Goal: Information Seeking & Learning: Learn about a topic

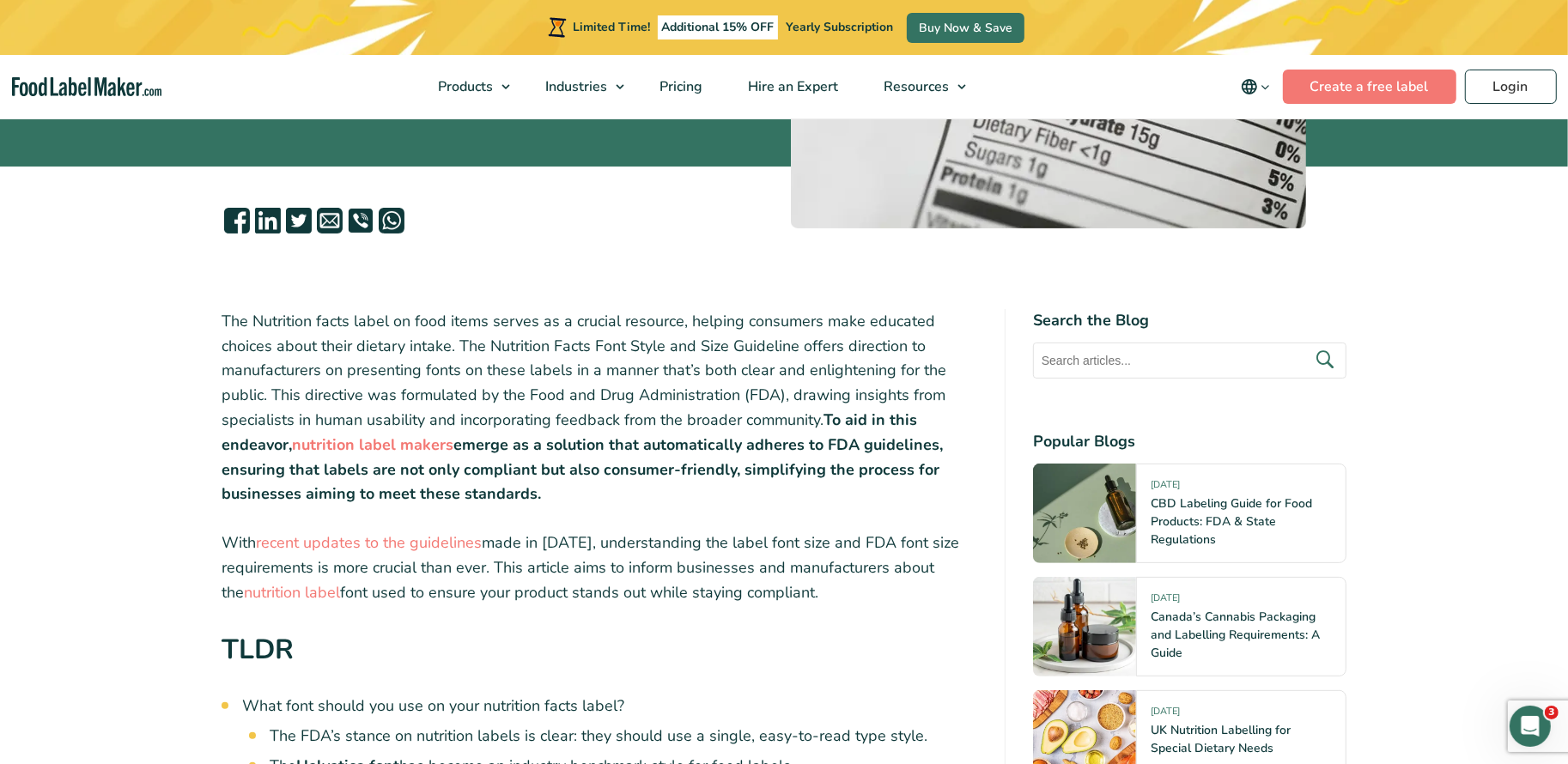
click at [645, 495] on p "The Nutrition facts label on food items serves as a crucial resource, helping c…" at bounding box center [599, 408] width 755 height 197
drag, startPoint x: 818, startPoint y: 600, endPoint x: 206, endPoint y: 322, distance: 672.2
copy div "The Nutrition facts label on food items serves as a crucial resource, helping c…"
click at [689, 353] on p "The Nutrition facts label on food items serves as a crucial resource, helping c…" at bounding box center [599, 408] width 755 height 197
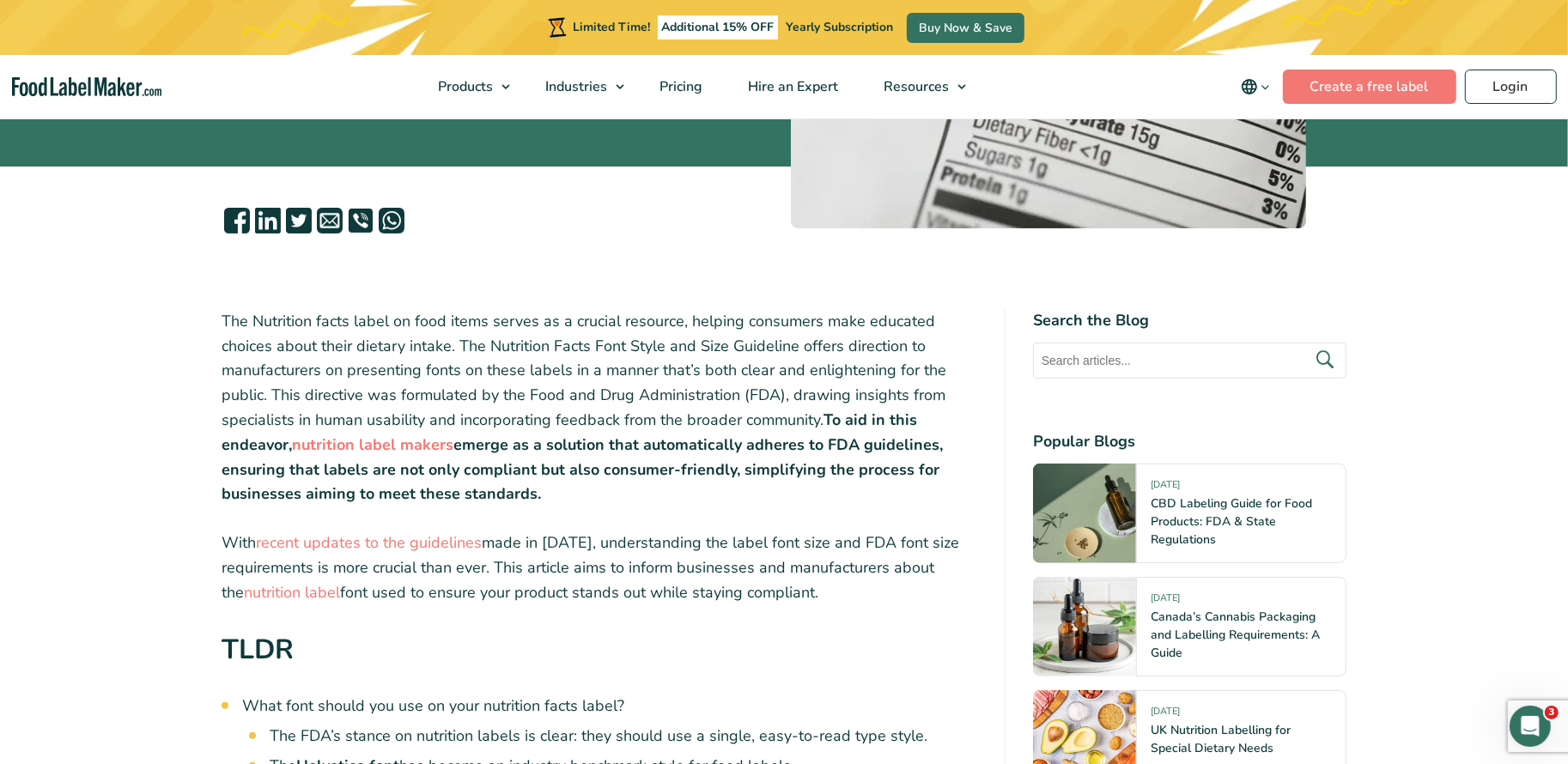
click at [687, 347] on p "The Nutrition facts label on food items serves as a crucial resource, helping c…" at bounding box center [599, 408] width 755 height 197
click at [539, 553] on p "With recent updates to the guidelines made in 2016, understanding the label fon…" at bounding box center [599, 568] width 755 height 74
click at [580, 463] on strong "emerge as a solution that automatically adheres to FDA guidelines, ensuring tha…" at bounding box center [581, 470] width 721 height 70
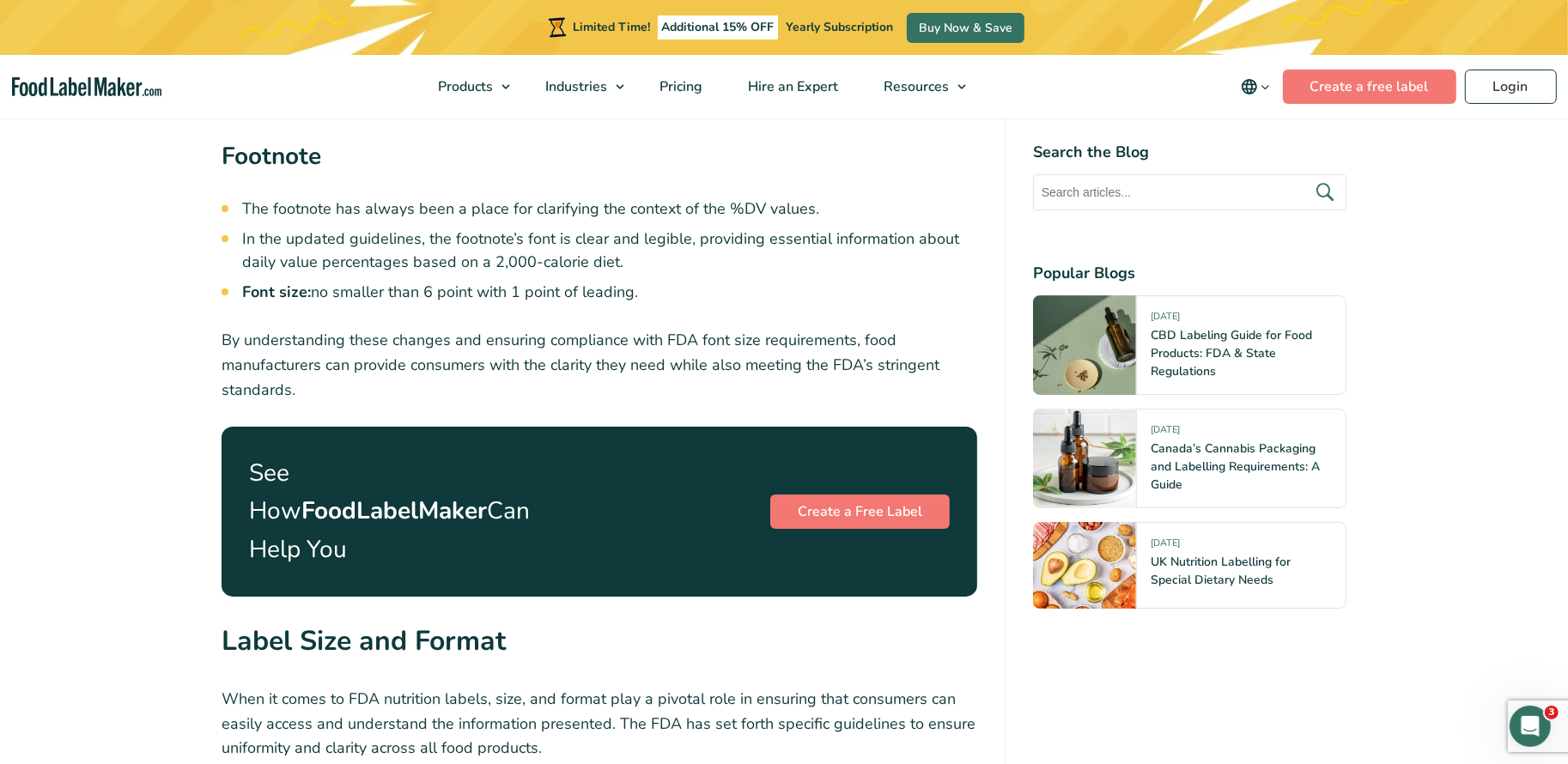
scroll to position [5201, 0]
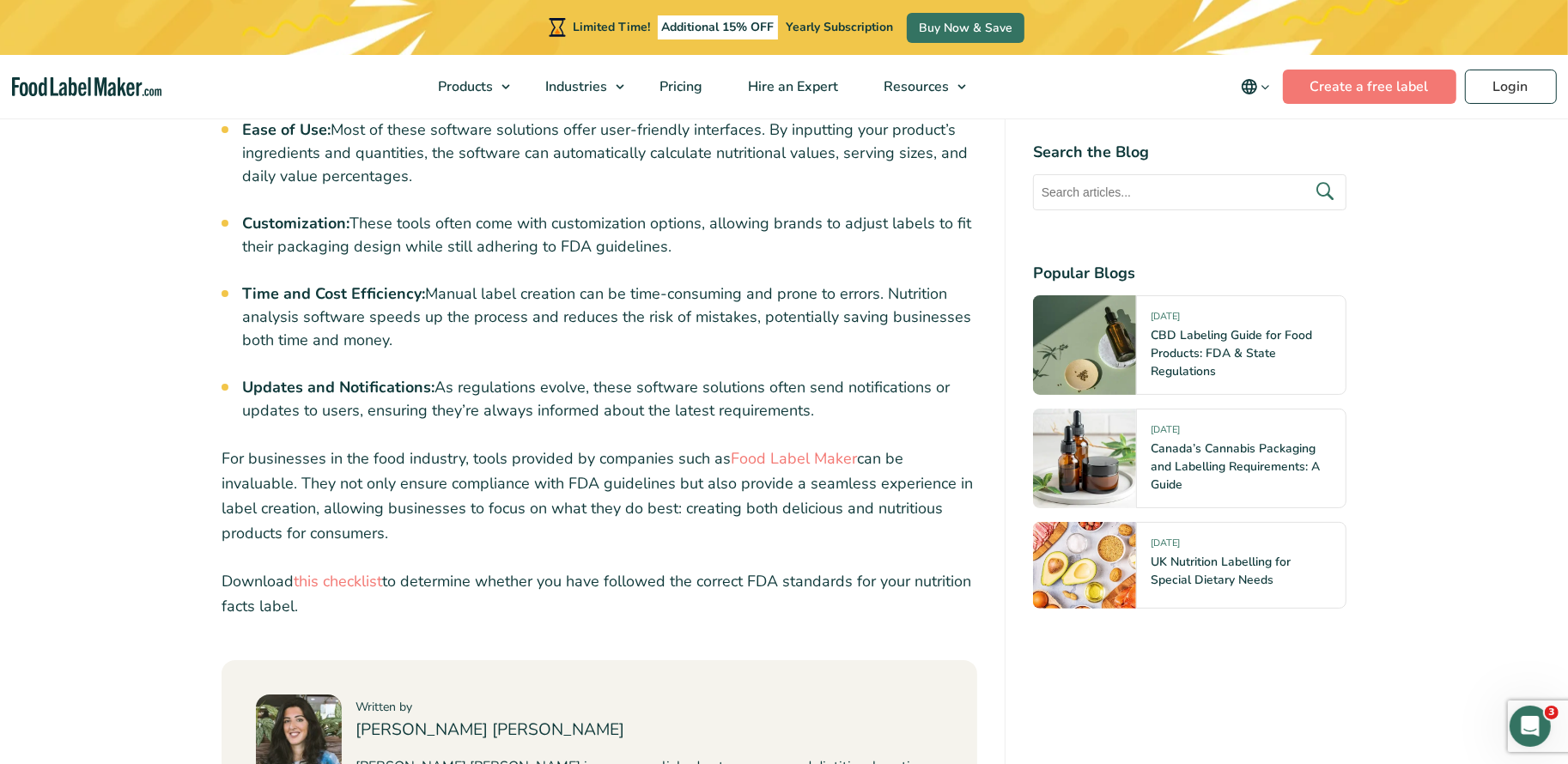
scroll to position [6522, 0]
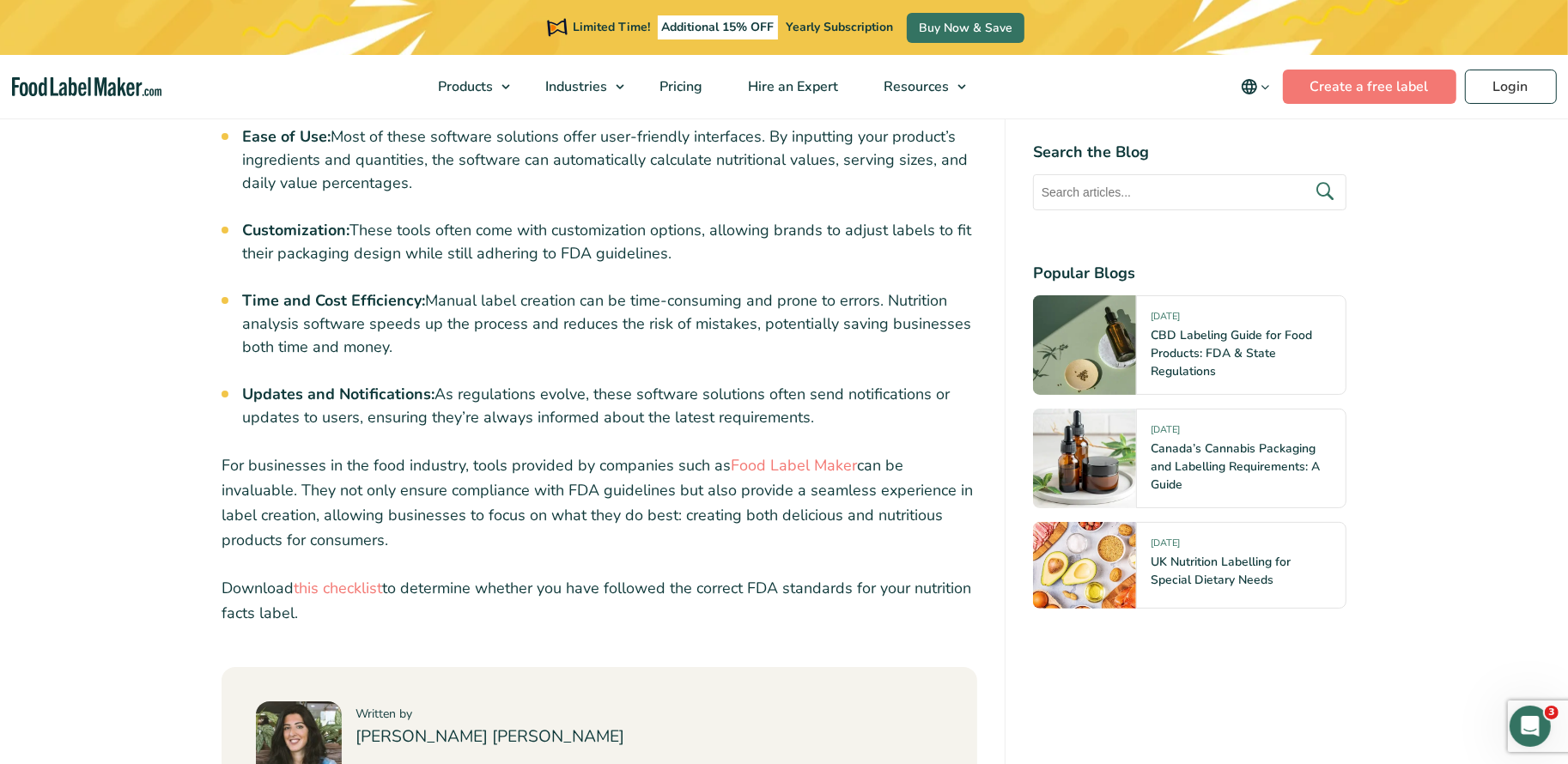
drag, startPoint x: 408, startPoint y: 546, endPoint x: 205, endPoint y: 383, distance: 260.3
copy div "For businesses in the food industry, tools provided by companies such as Food L…"
click at [470, 453] on p "For businesses in the food industry, tools provided by companies such as Food L…" at bounding box center [599, 502] width 755 height 99
click at [617, 453] on p "For businesses in the food industry, tools provided by companies such as Food L…" at bounding box center [599, 502] width 755 height 99
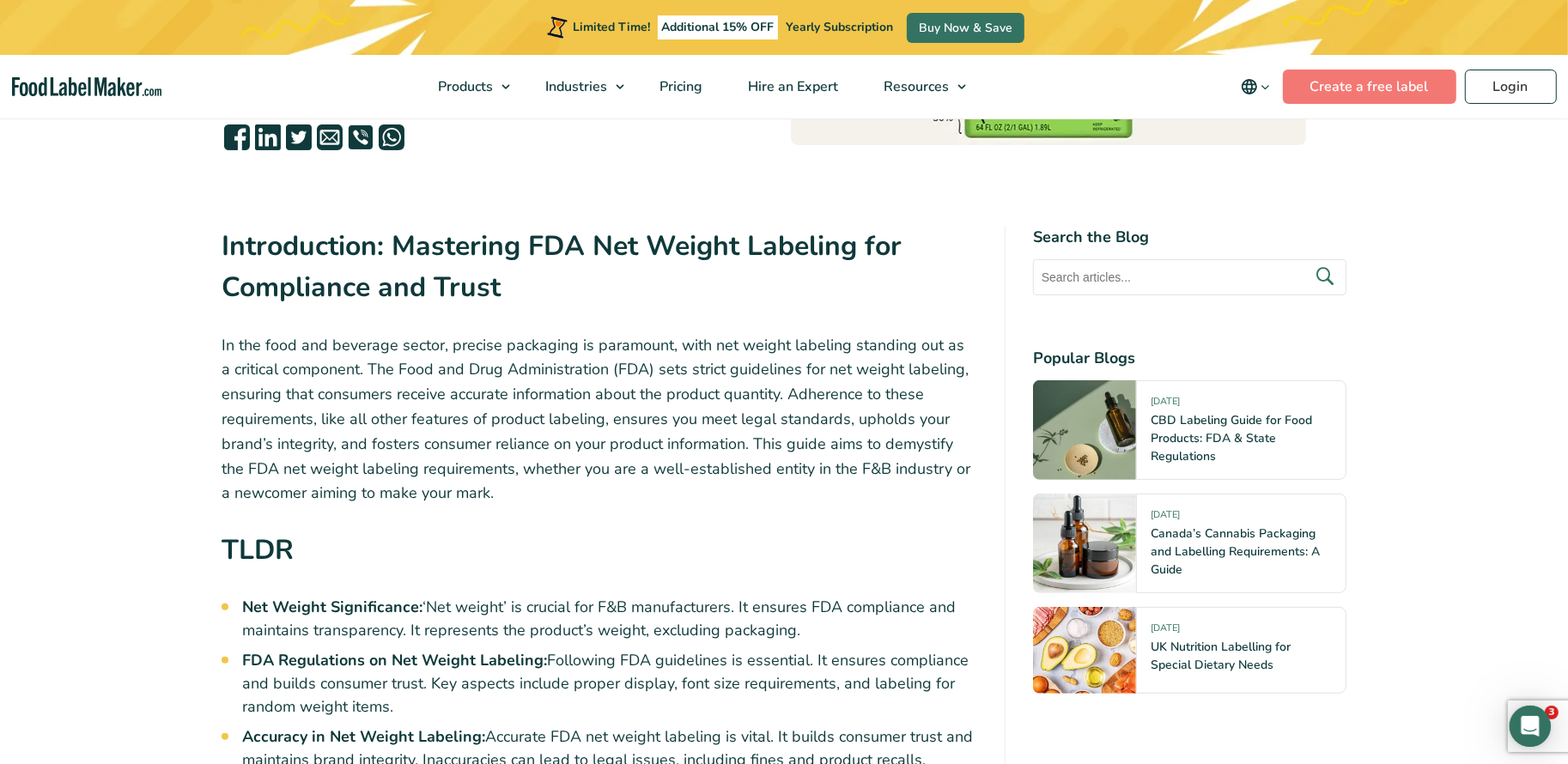
click at [457, 488] on p "In the food and beverage sector, precise packaging is paramount, with net weigh…" at bounding box center [599, 420] width 755 height 173
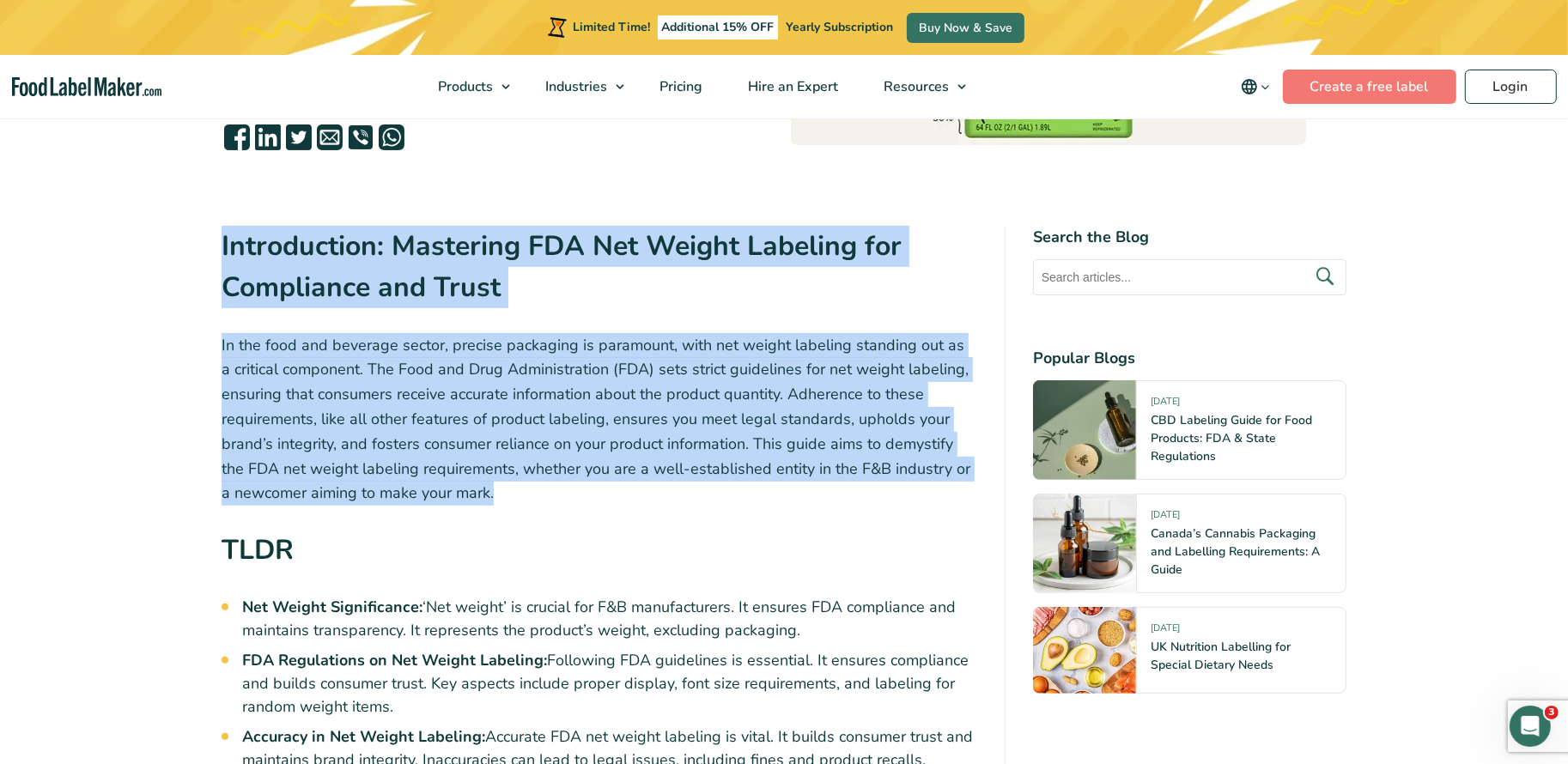
drag, startPoint x: 486, startPoint y: 496, endPoint x: 195, endPoint y: 251, distance: 380.4
copy div "Introduction: Mastering FDA Net Weight Labeling for Compliance and Trust In the…"
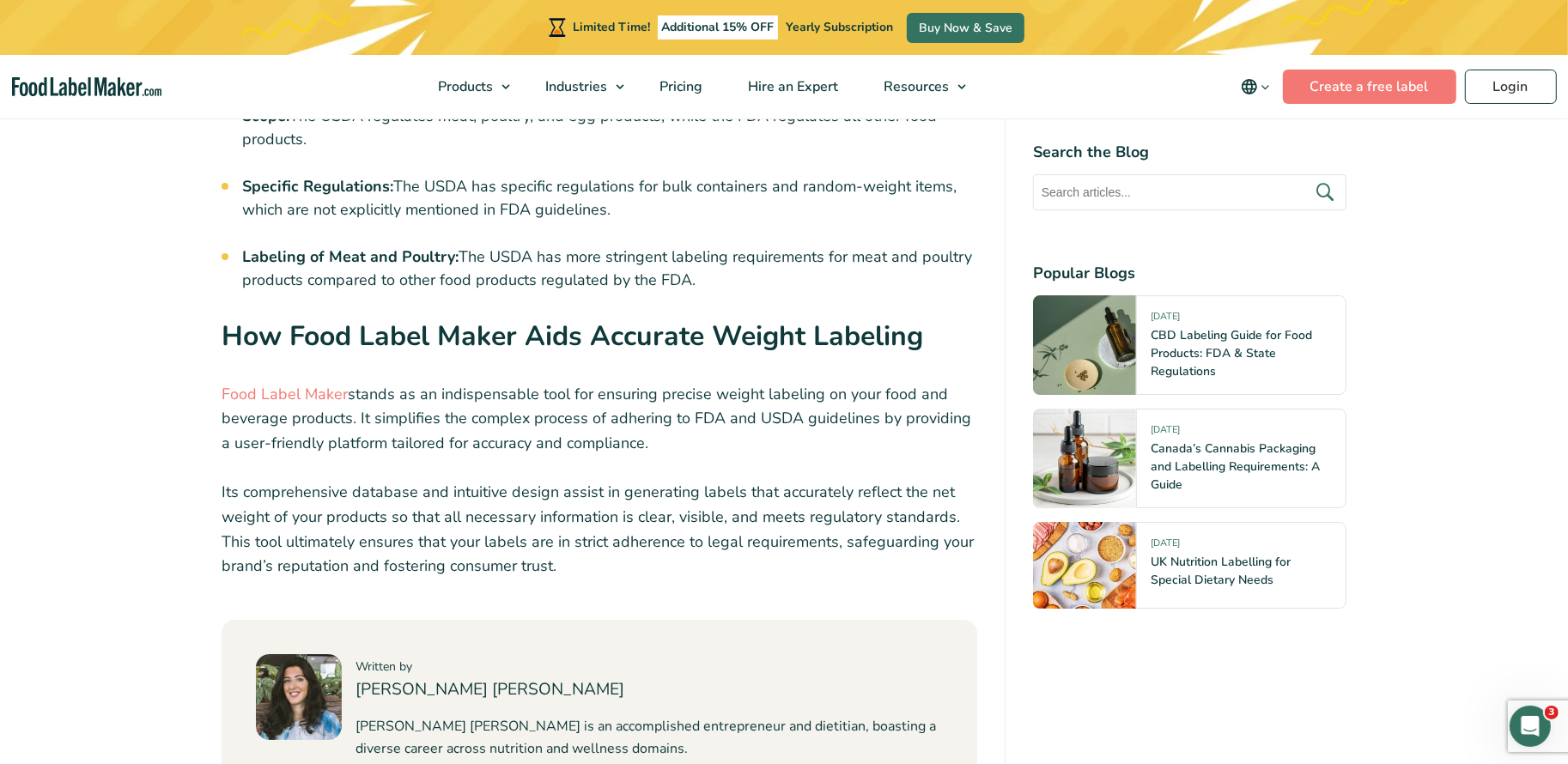
scroll to position [5575, 0]
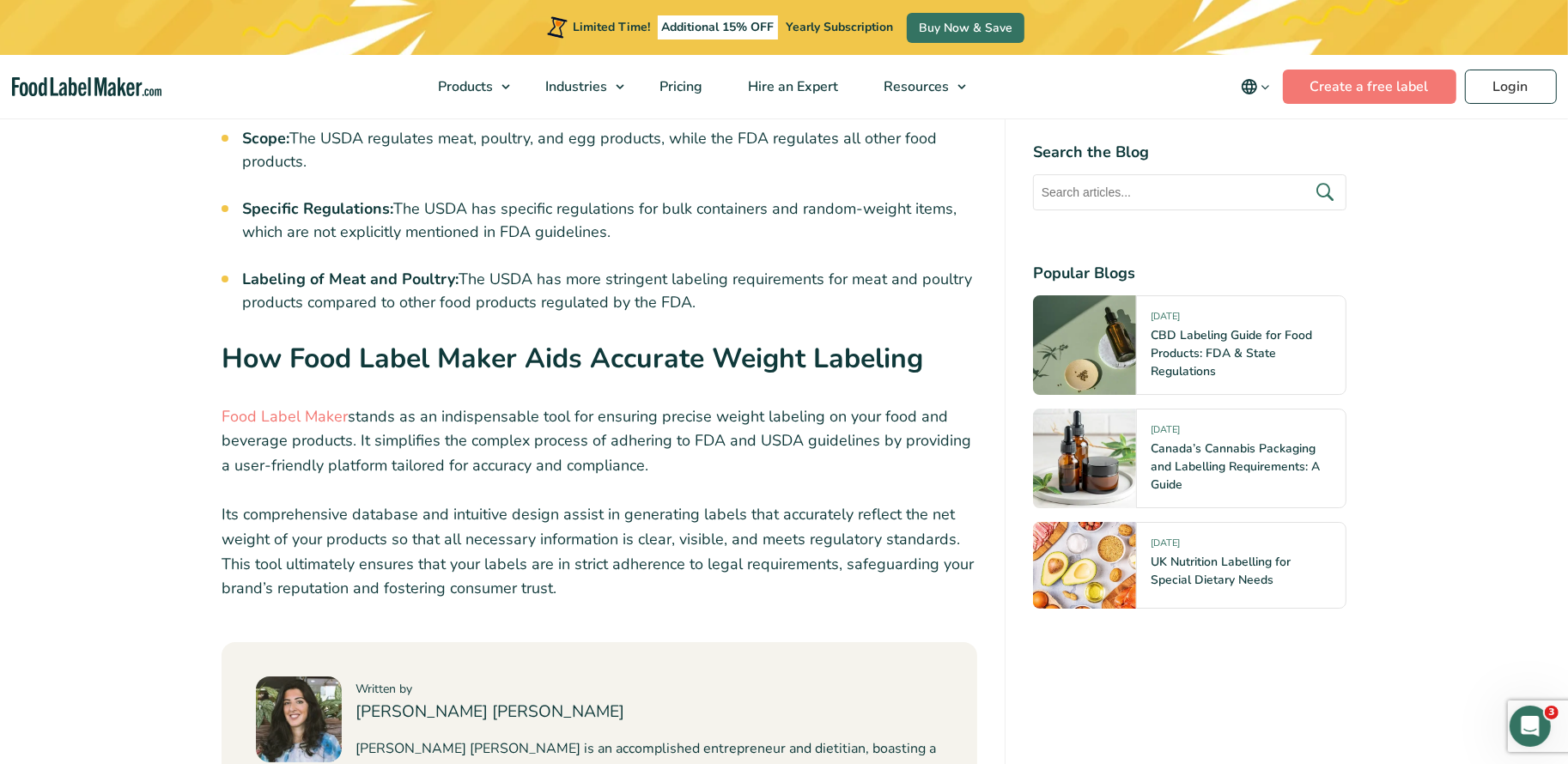
click at [566, 417] on p "Food Label Maker stands as an indispensable tool for ensuring precise weight la…" at bounding box center [599, 441] width 755 height 74
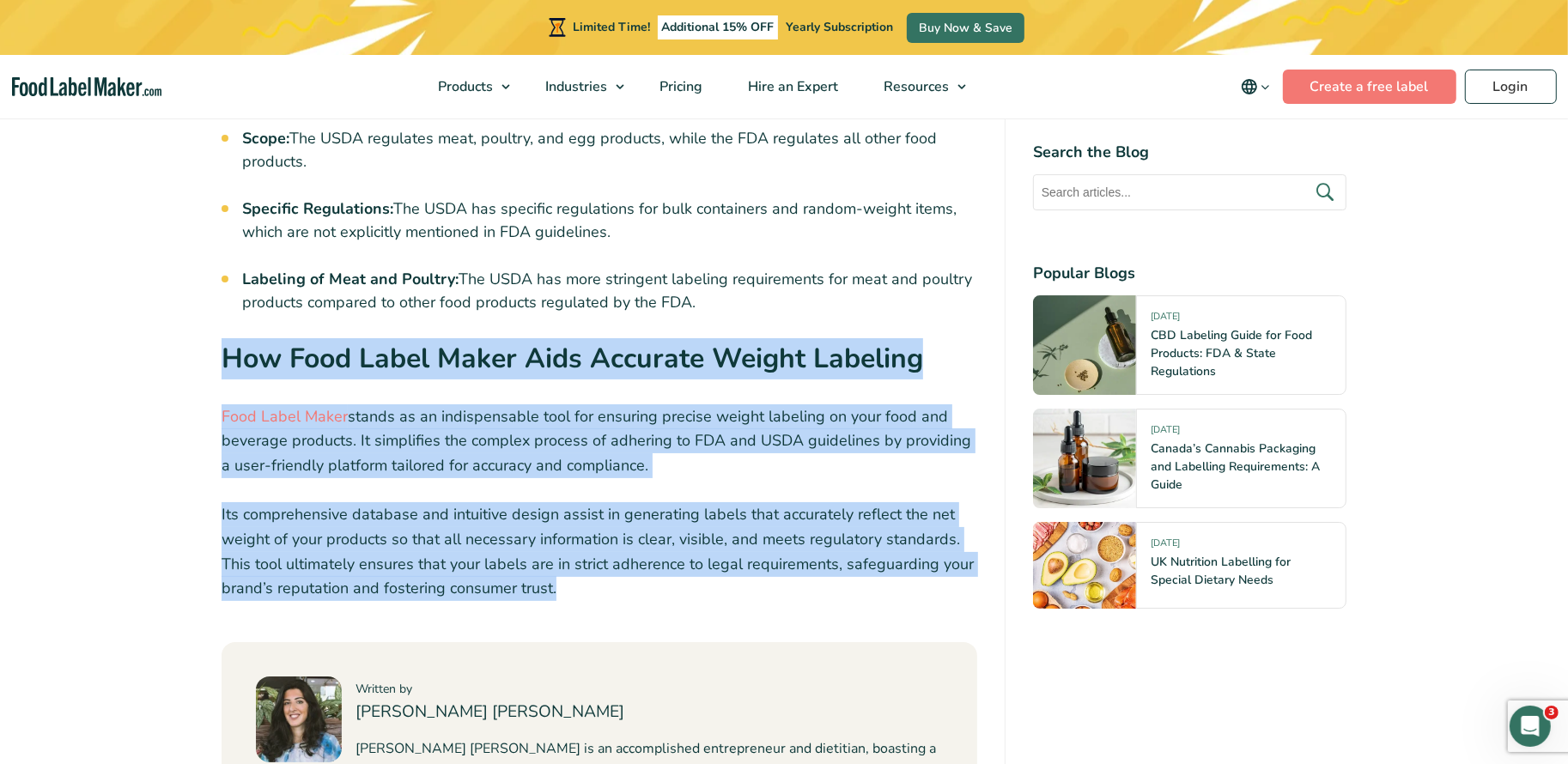
drag, startPoint x: 578, startPoint y: 558, endPoint x: 212, endPoint y: 325, distance: 433.9
copy div "How Food Label Maker Aids Accurate Weight Labeling Food Label Maker stands as a…"
click at [512, 406] on p "Food Label Maker stands as an indispensable tool for ensuring precise weight la…" at bounding box center [599, 441] width 755 height 74
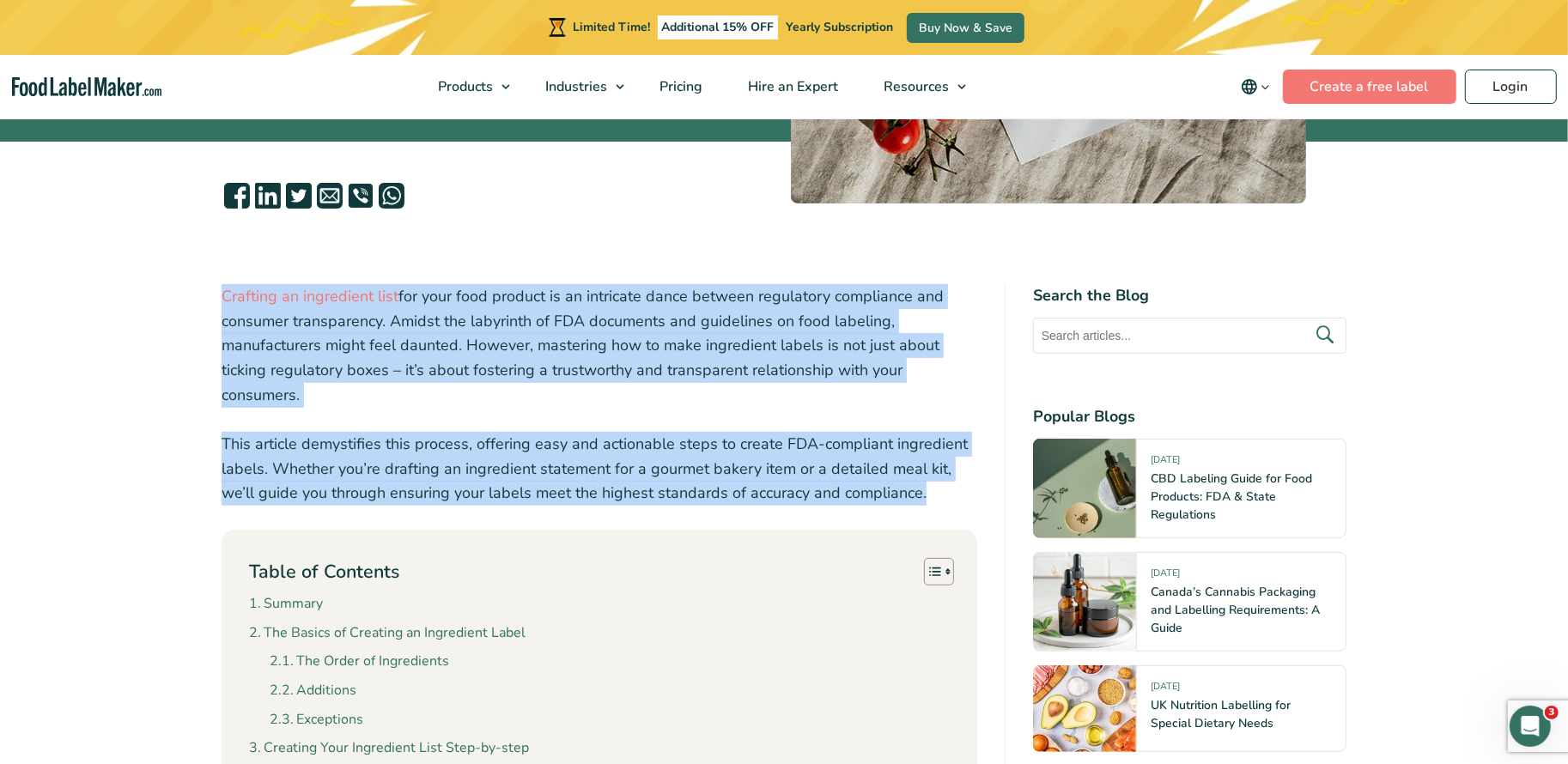
drag, startPoint x: 880, startPoint y: 491, endPoint x: 173, endPoint y: 293, distance: 734.2
copy div "Crafting an ingredient list for your food product is an intricate dance between…"
click at [552, 395] on p "Crafting an ingredient list for your food product is an intricate dance between…" at bounding box center [599, 346] width 755 height 123
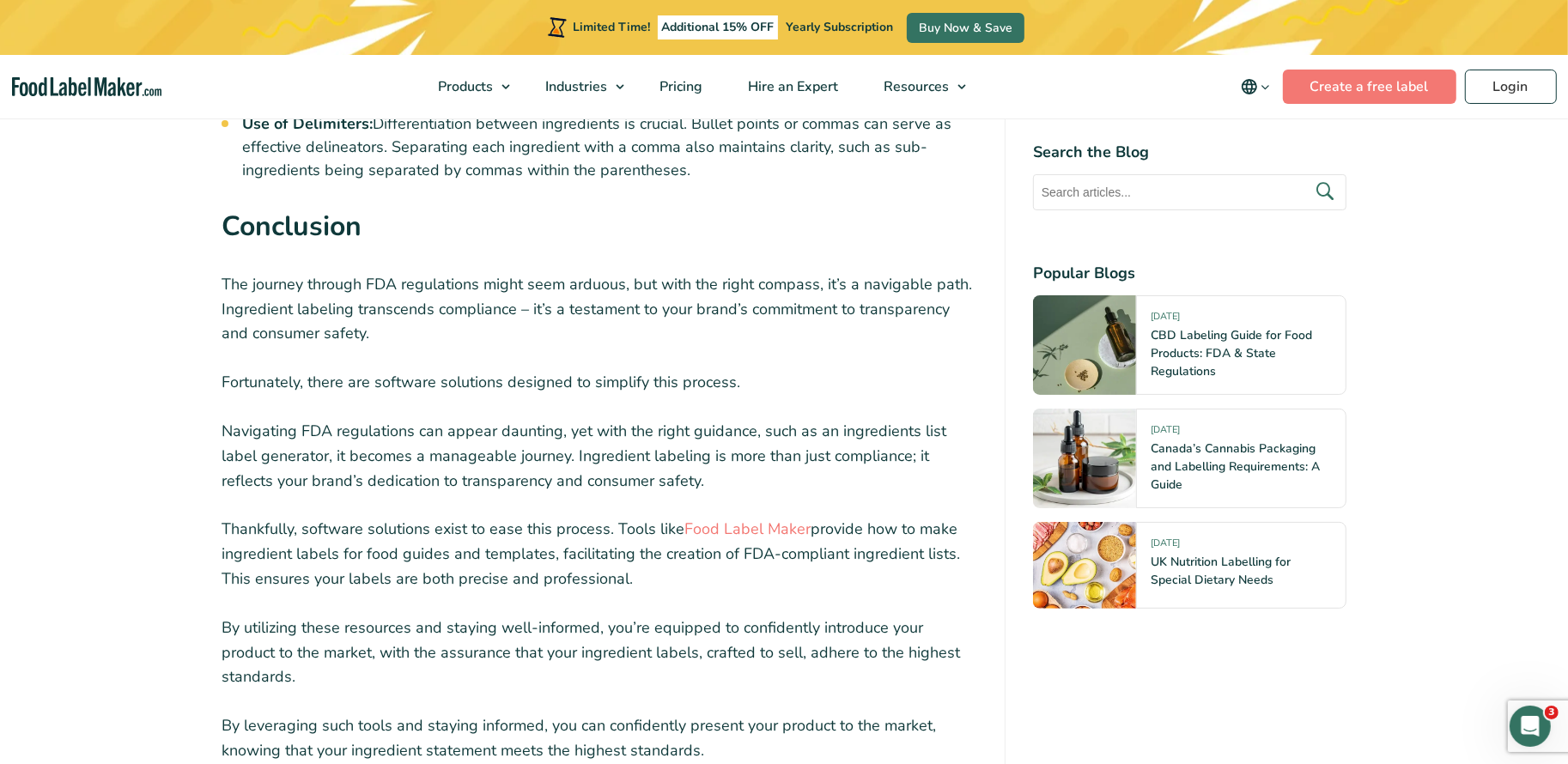
scroll to position [6526, 0]
click at [478, 418] on p "Navigating FDA regulations can appear daunting, yet with the right guidance, su…" at bounding box center [599, 455] width 755 height 74
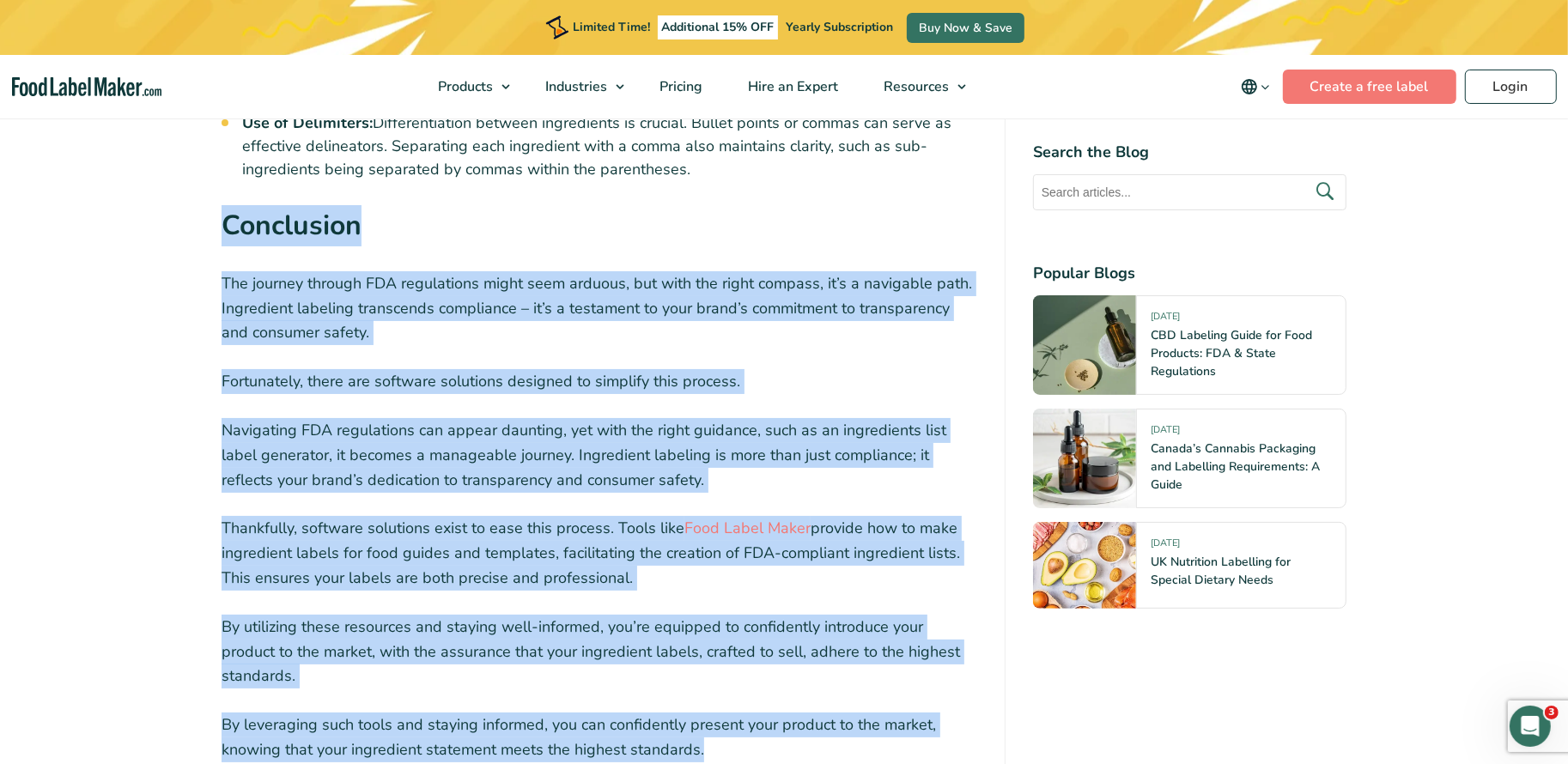
drag, startPoint x: 221, startPoint y: 161, endPoint x: 750, endPoint y: 649, distance: 719.7
copy div "Loremipsum Dol sitamet consect ADI elitseddoei tempo inci utlabor, etd magn ali…"
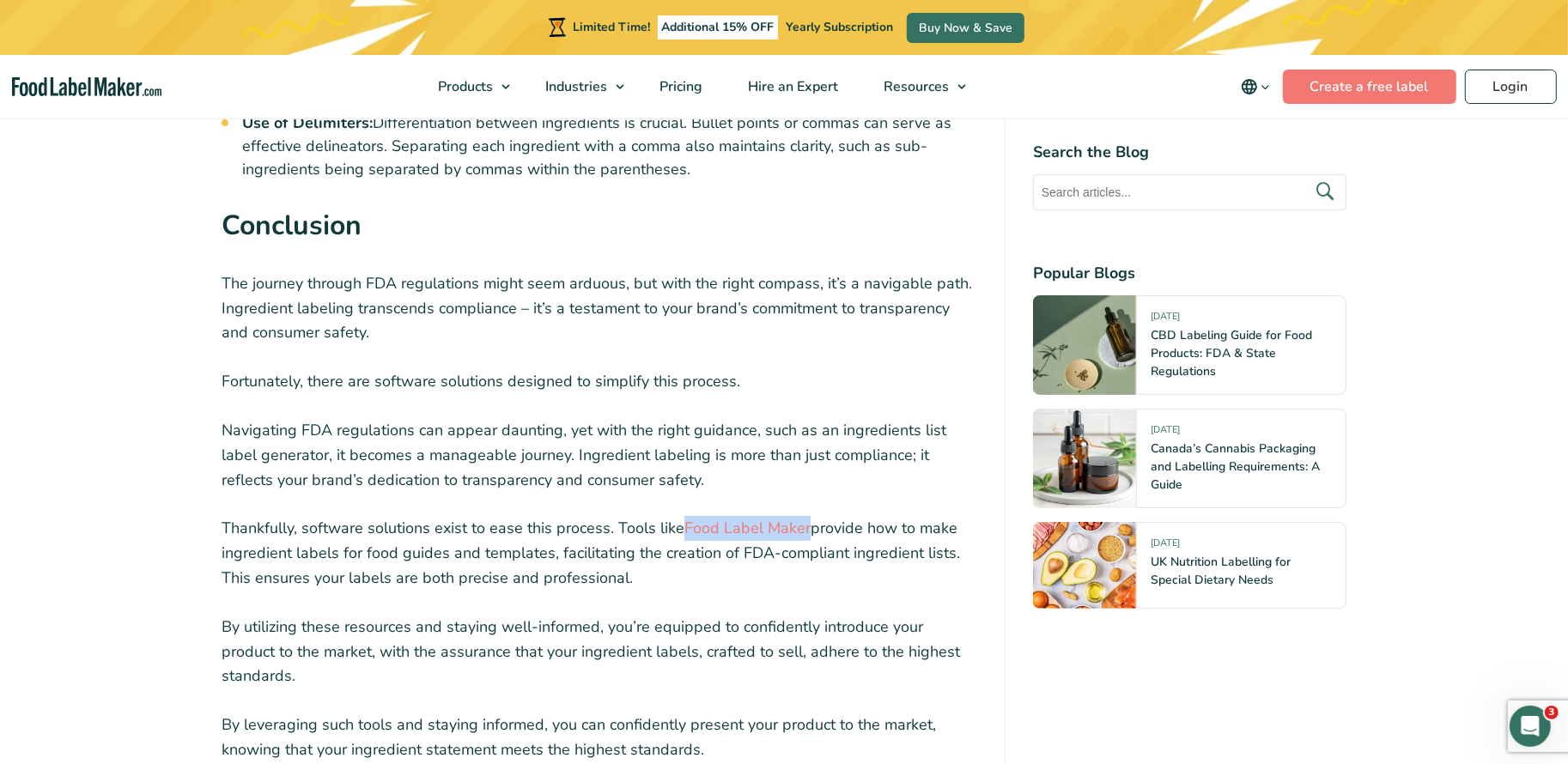
click at [496, 516] on p "Thankfully, software solutions exist to ease this process. Tools like Food Labe…" at bounding box center [599, 553] width 755 height 74
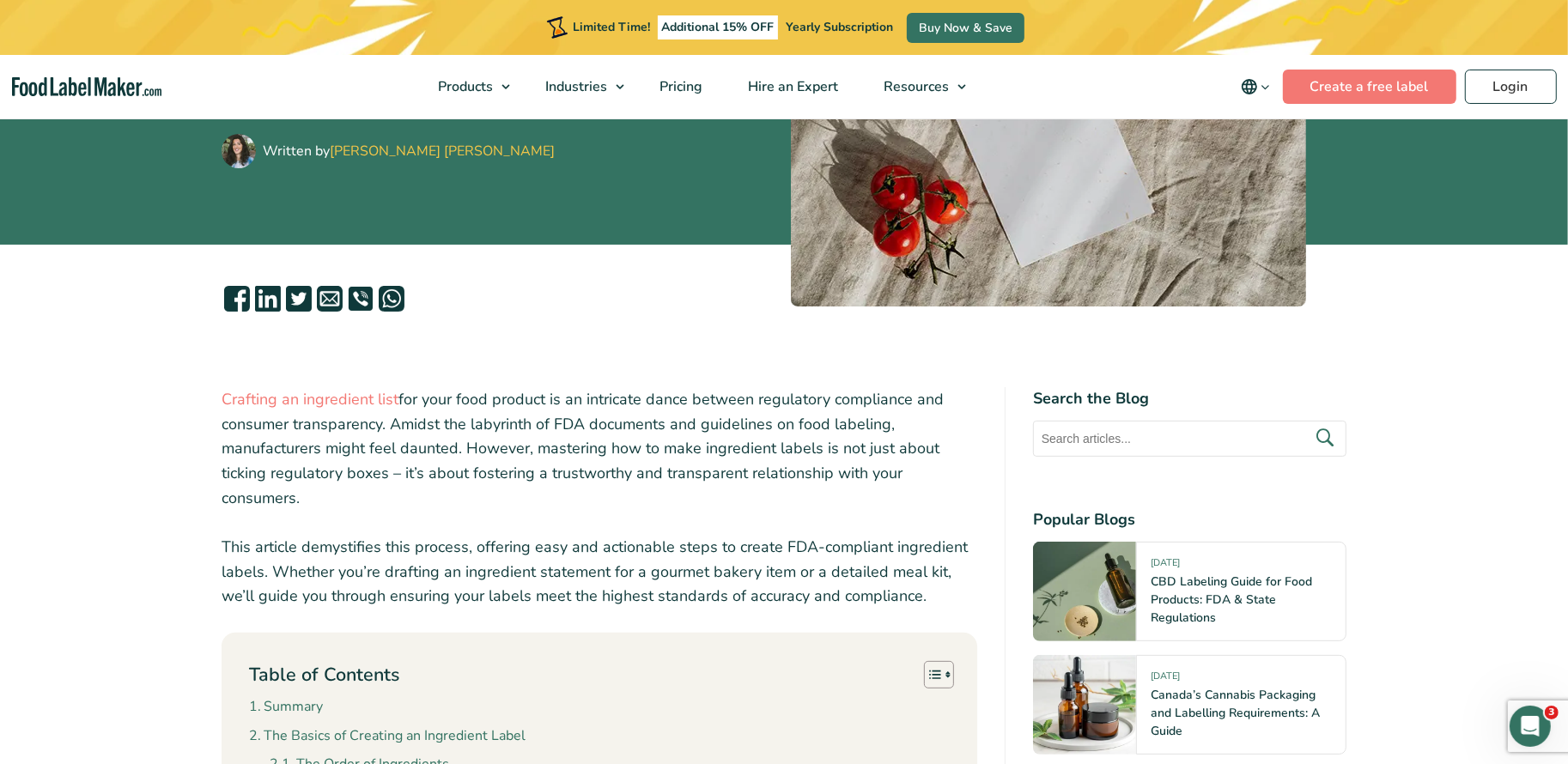
scroll to position [0, 0]
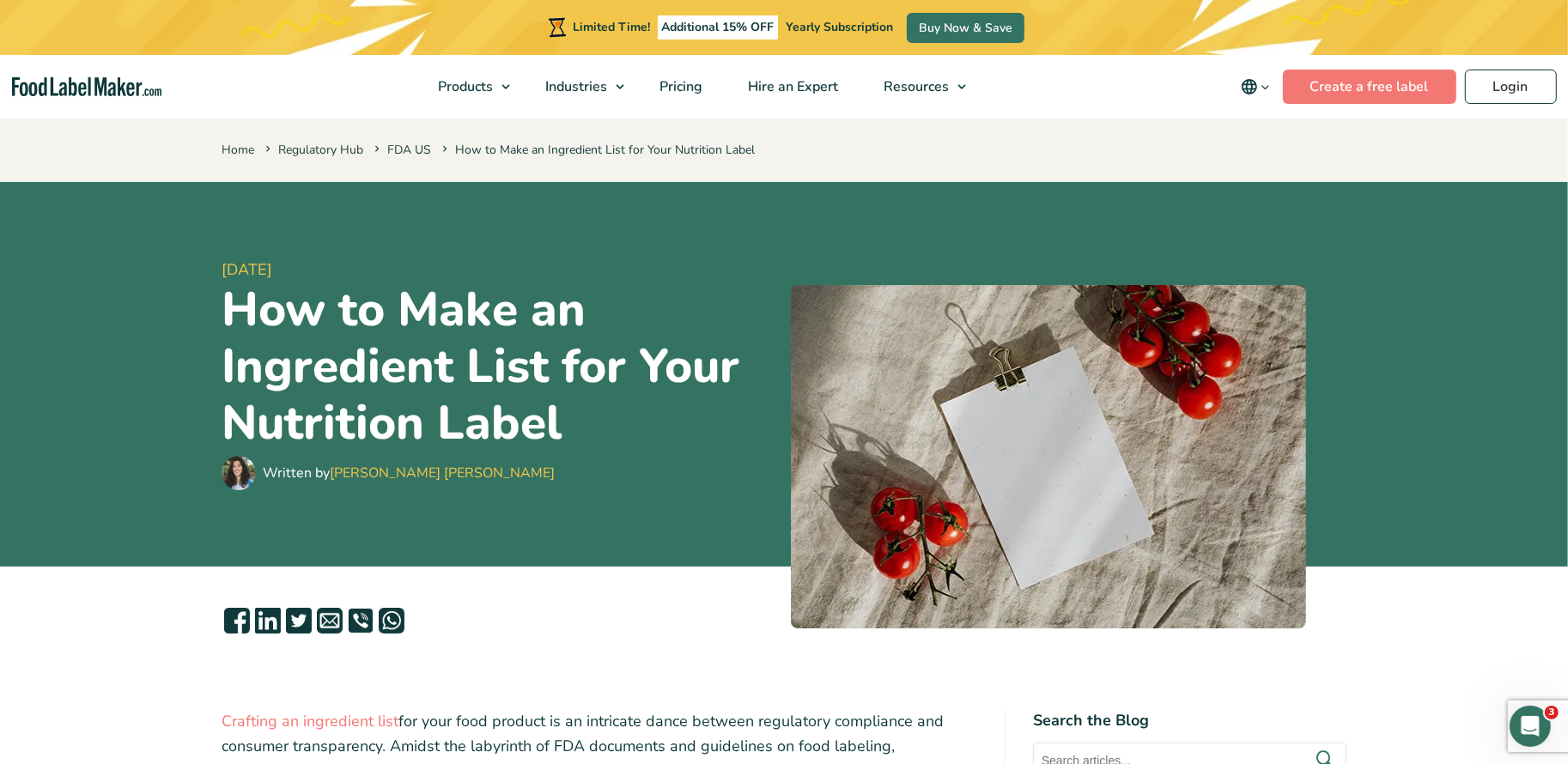
click at [486, 358] on h1 "How to Make an Ingredient List for Your Nutrition Label" at bounding box center [498, 367] width 556 height 170
click at [486, 359] on h1 "How to Make an Ingredient List for Your Nutrition Label" at bounding box center [498, 367] width 556 height 170
click at [486, 360] on h1 "How to Make an Ingredient List for Your Nutrition Label" at bounding box center [498, 367] width 556 height 170
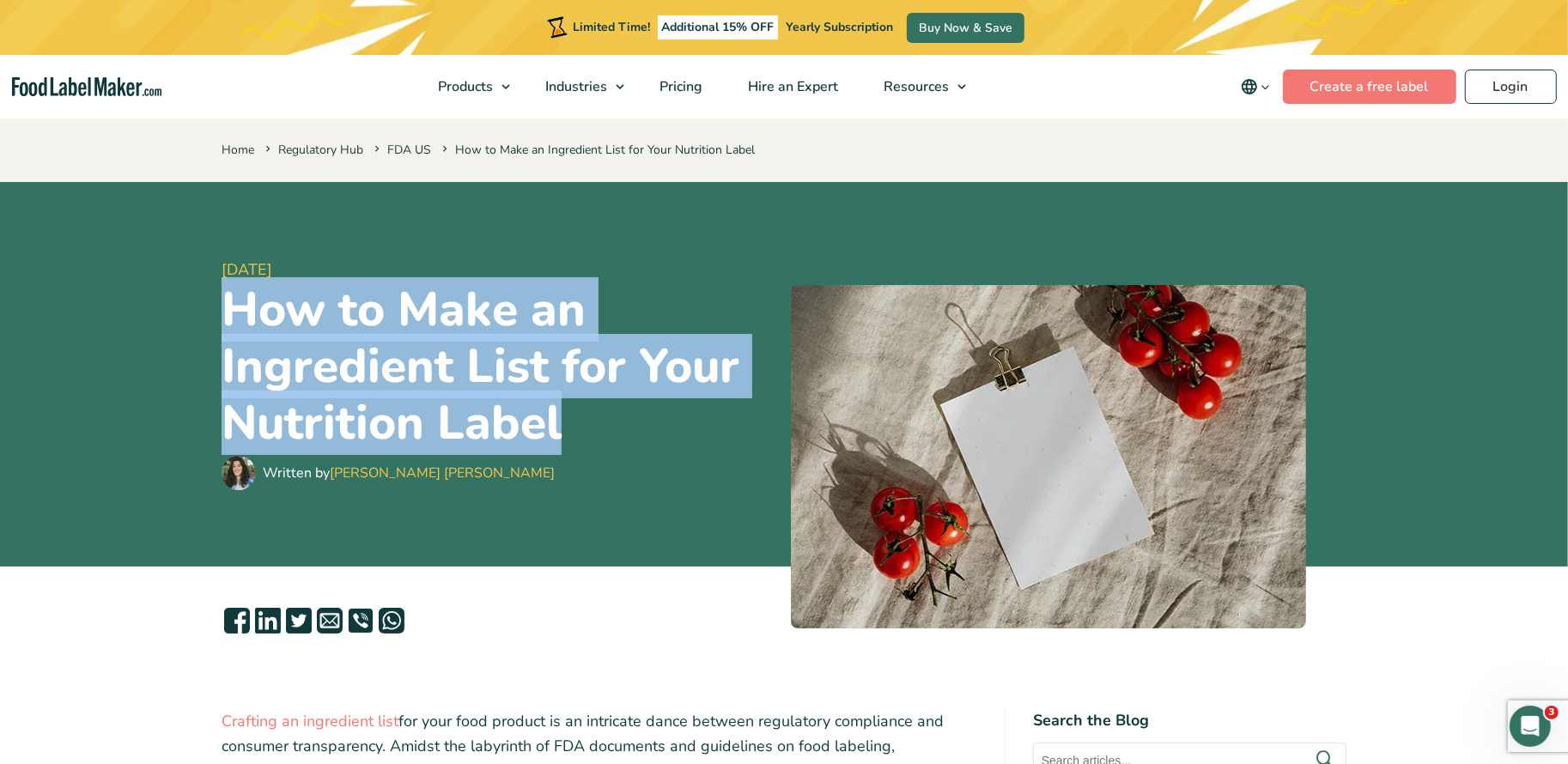
copy div "How to Make an Ingredient List for Your Nutrition Label"
